Goal: Task Accomplishment & Management: Manage account settings

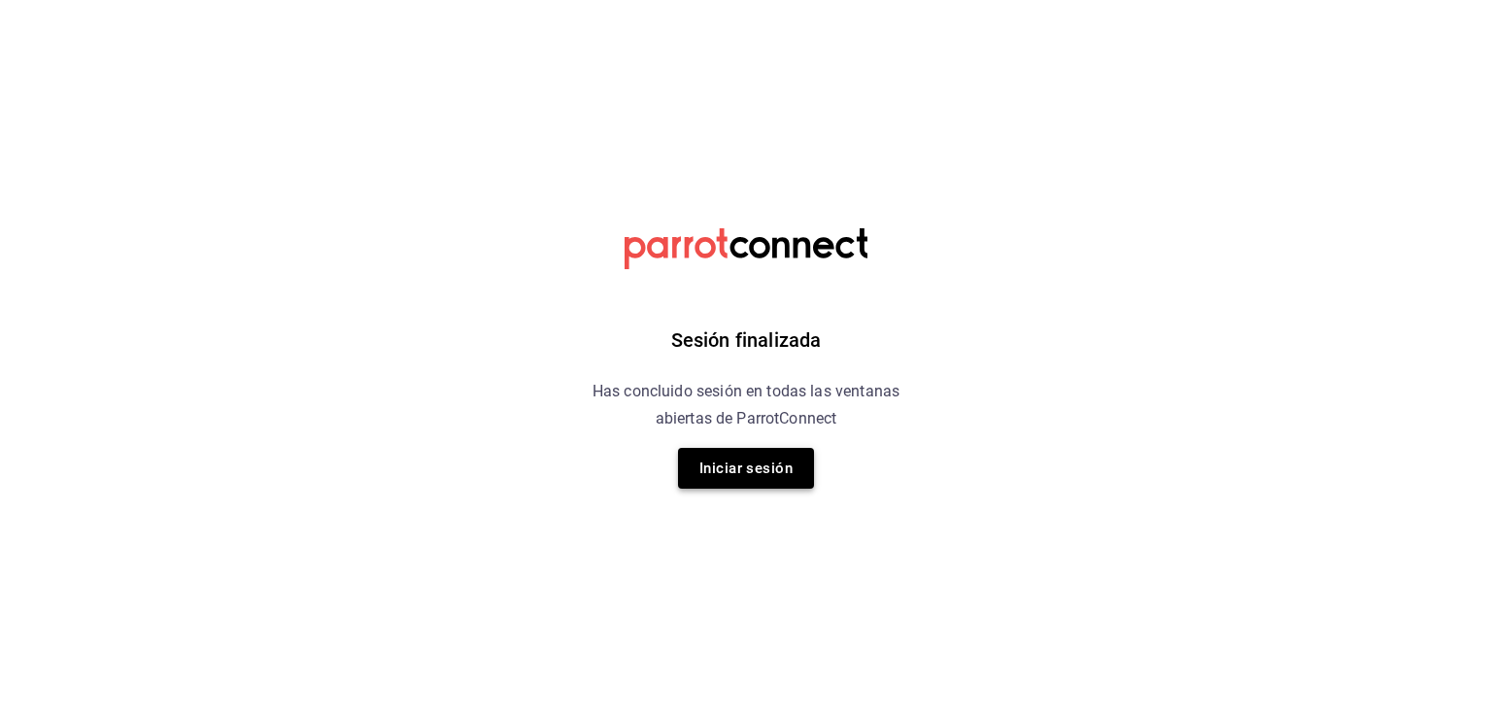
click at [762, 472] on button "Iniciar sesión" at bounding box center [746, 468] width 136 height 41
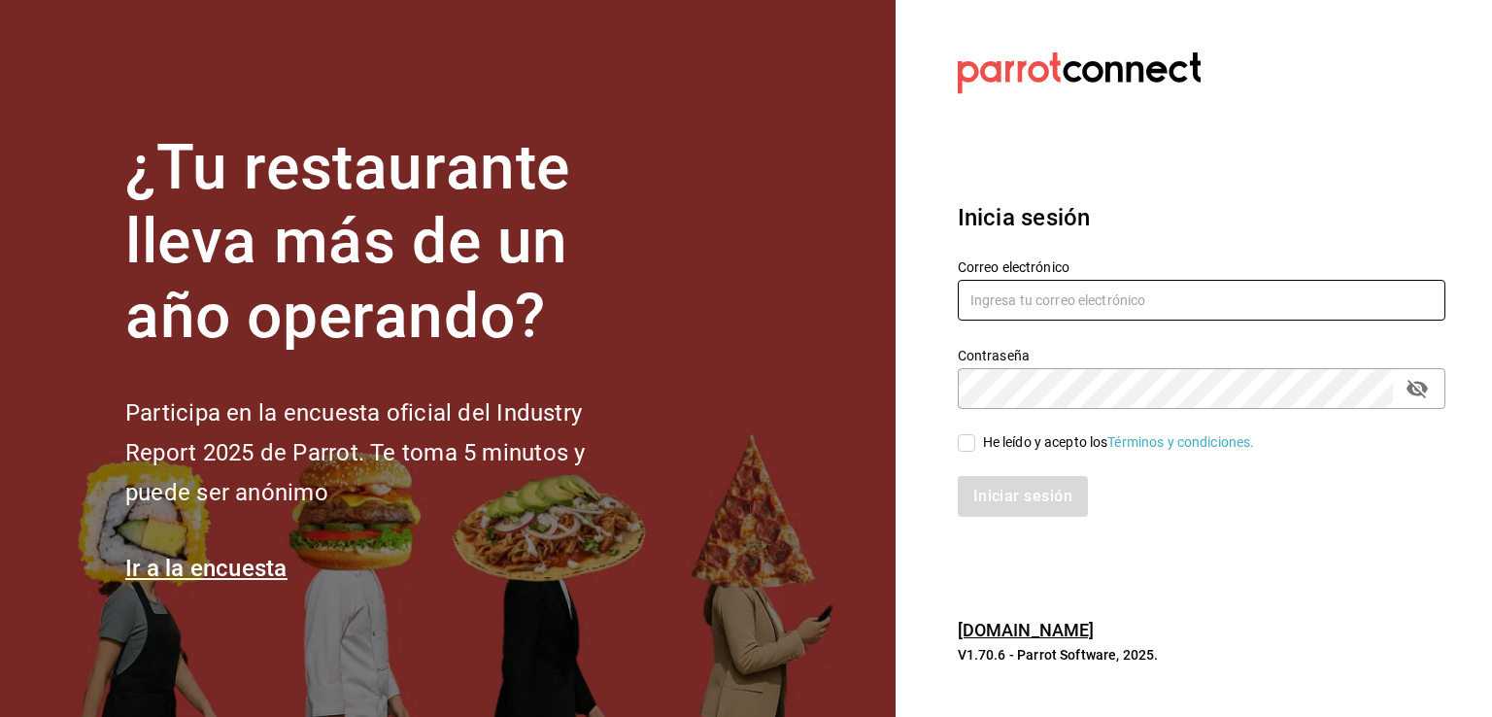
click at [1058, 299] on input "text" at bounding box center [1202, 300] width 488 height 41
type input "[EMAIL_ADDRESS][DOMAIN_NAME]"
click at [968, 438] on input "He leído y acepto los Términos y condiciones." at bounding box center [966, 442] width 17 height 17
checkbox input "true"
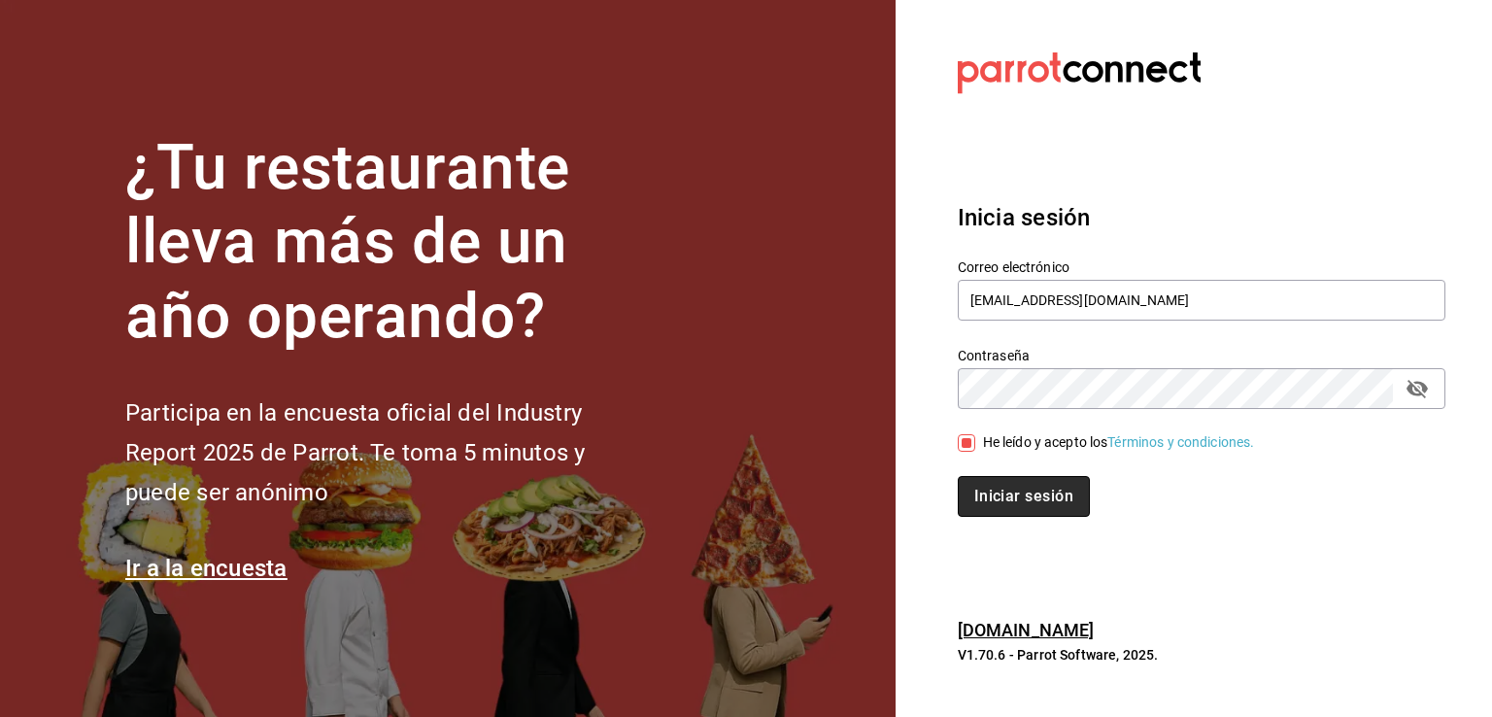
click at [986, 491] on button "Iniciar sesión" at bounding box center [1024, 496] width 132 height 41
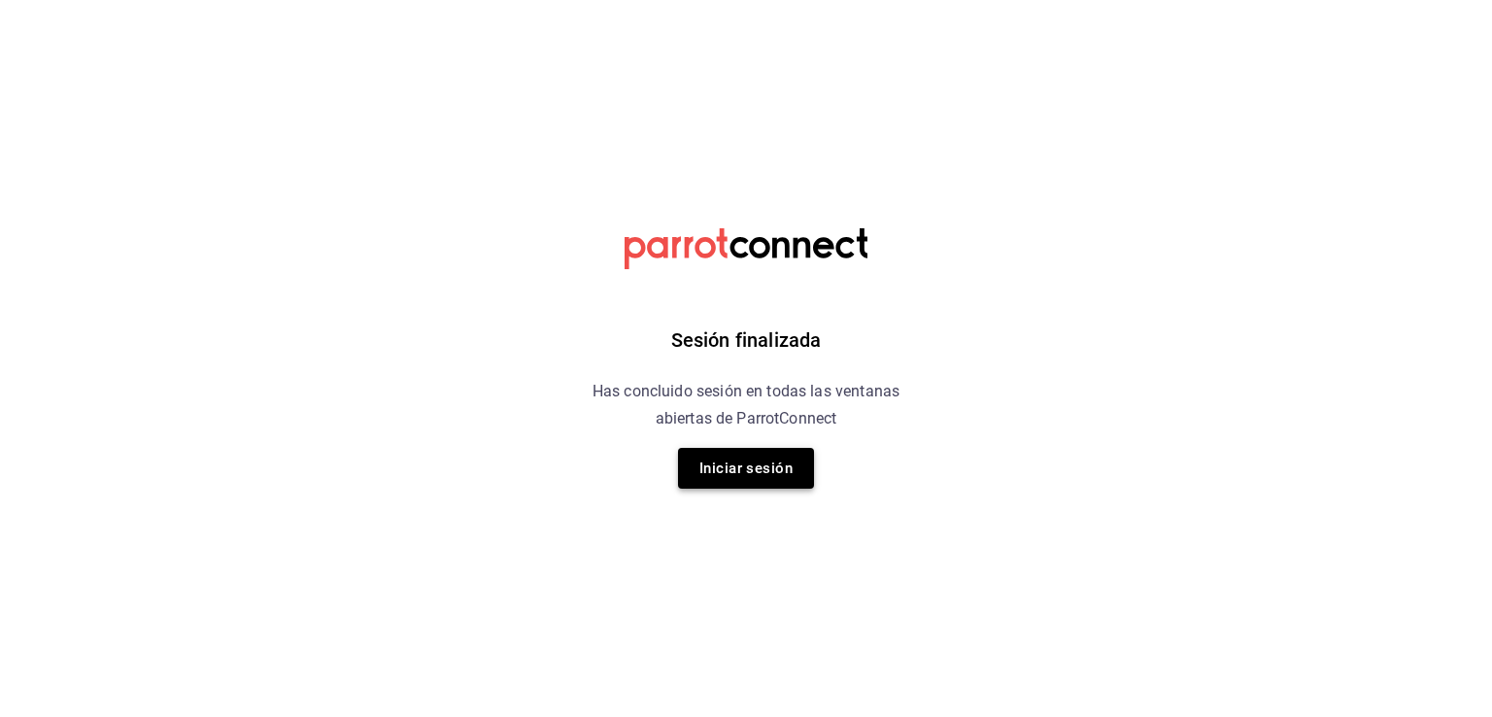
click at [694, 466] on button "Iniciar sesión" at bounding box center [746, 468] width 136 height 41
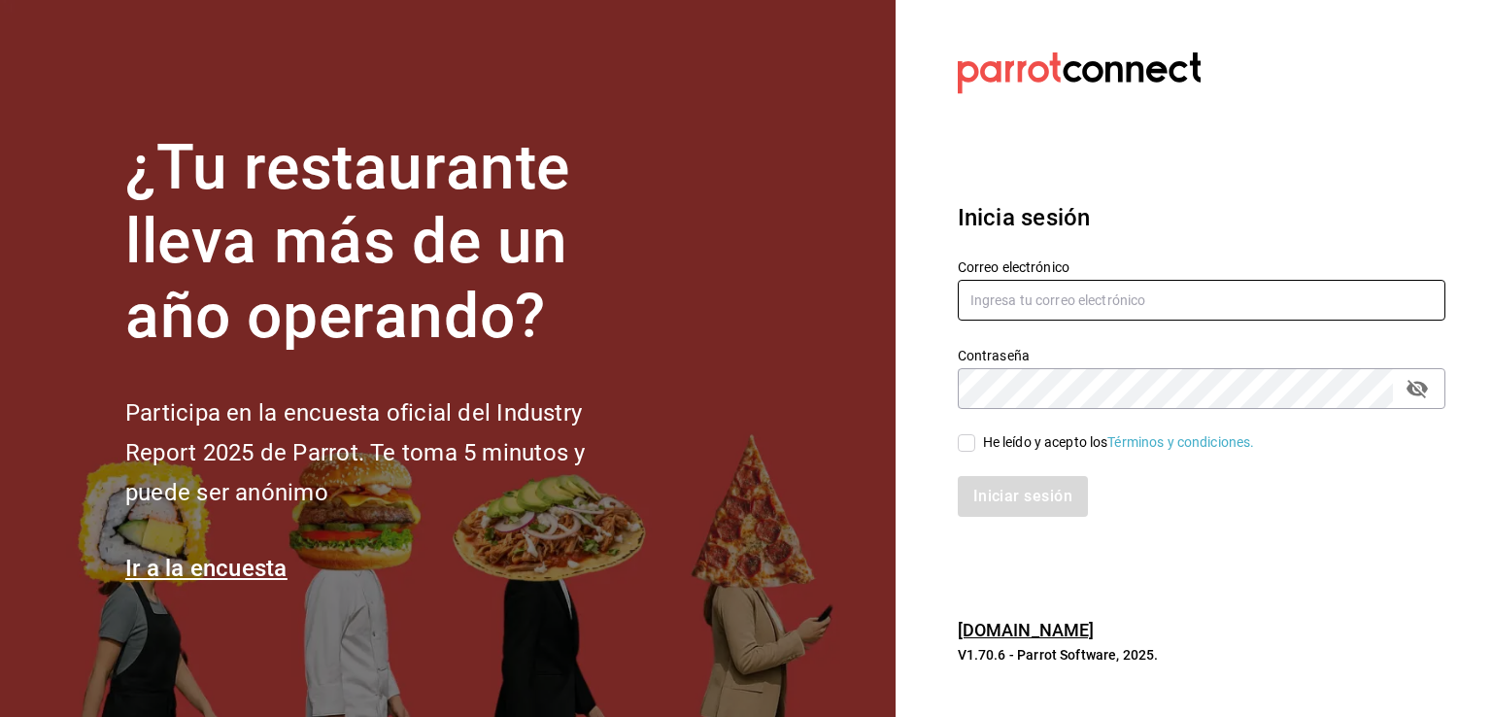
click at [1273, 294] on input "text" at bounding box center [1202, 300] width 488 height 41
type input "[EMAIL_ADDRESS][DOMAIN_NAME]"
click at [964, 444] on input "He leído y acepto los Términos y condiciones." at bounding box center [966, 442] width 17 height 17
checkbox input "true"
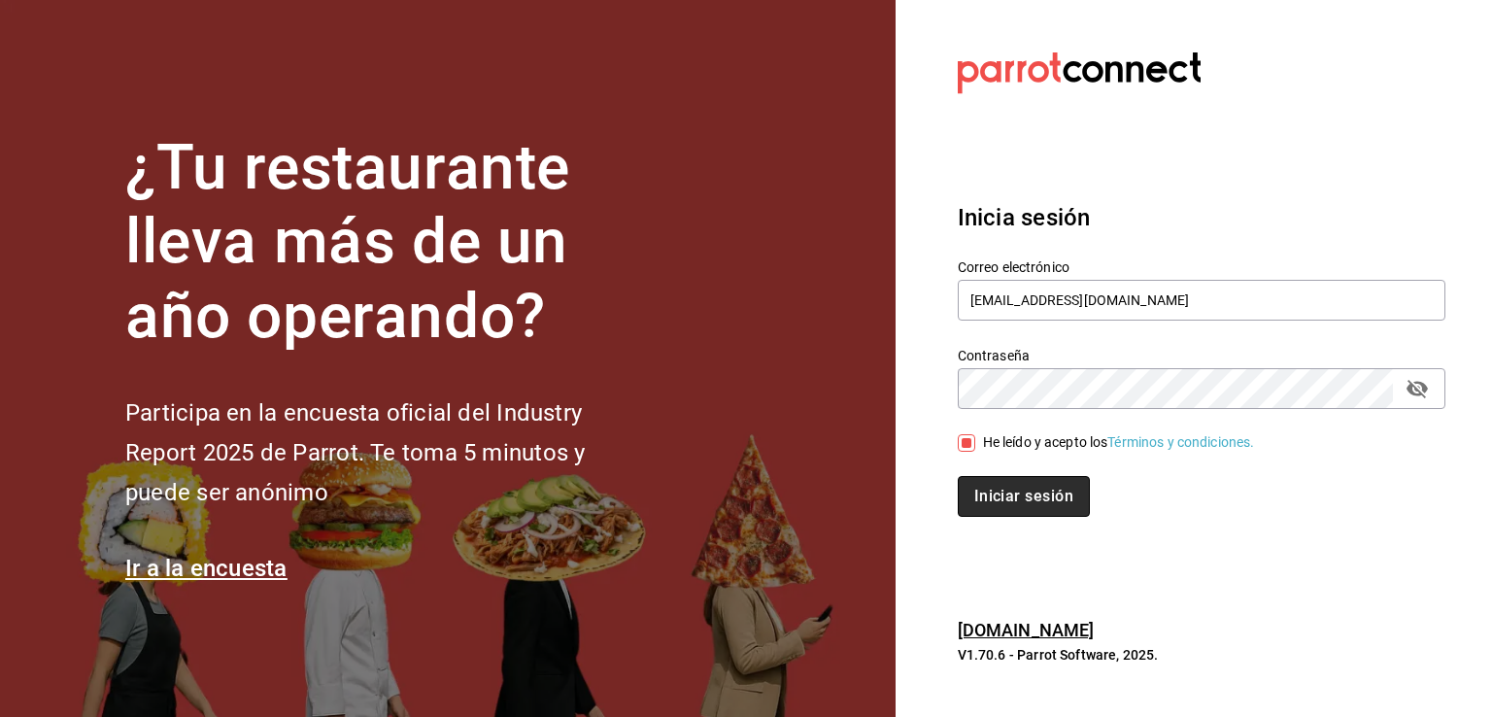
click at [977, 479] on button "Iniciar sesión" at bounding box center [1024, 496] width 132 height 41
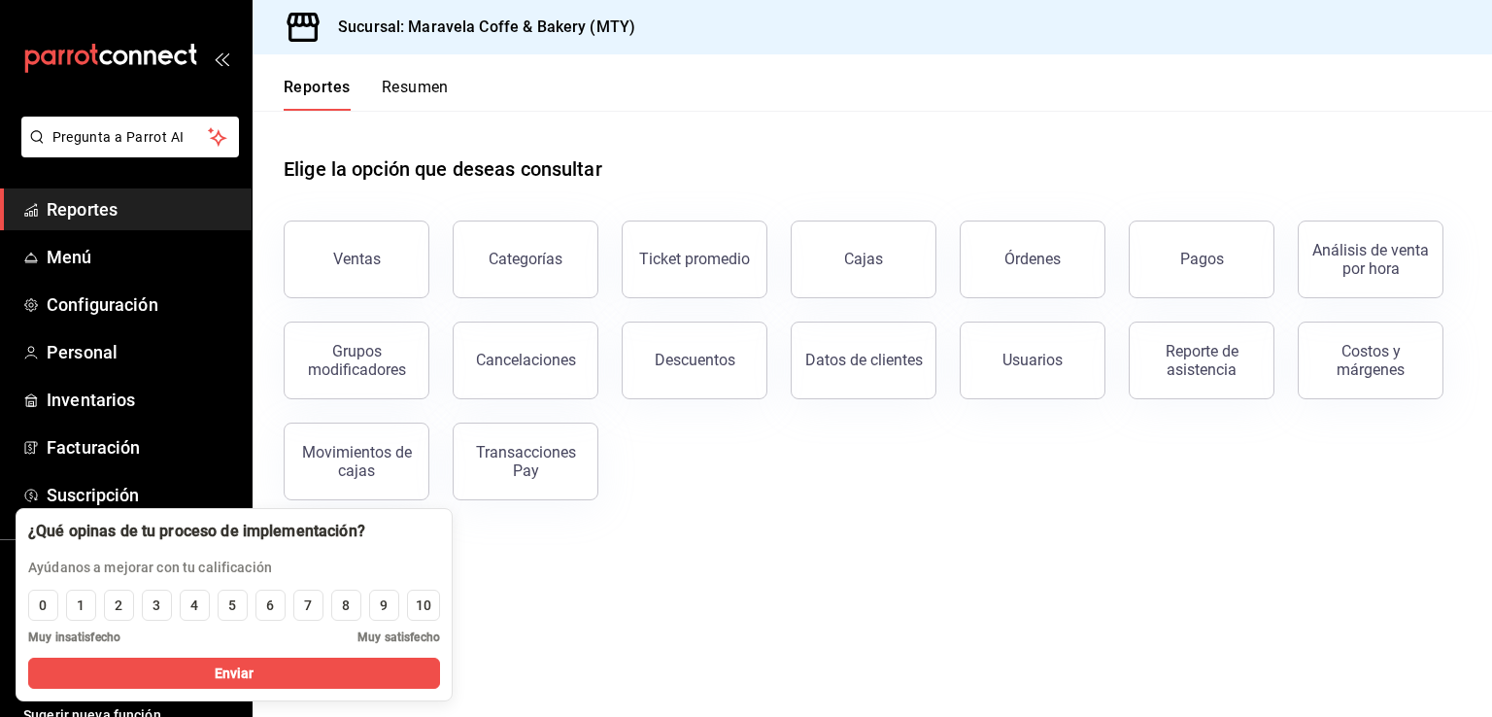
click at [1293, 650] on main "Elige la opción que deseas consultar Ventas Categorías Ticket promedio Cajas Ór…" at bounding box center [873, 414] width 1240 height 606
